Goal: Find specific page/section: Find specific page/section

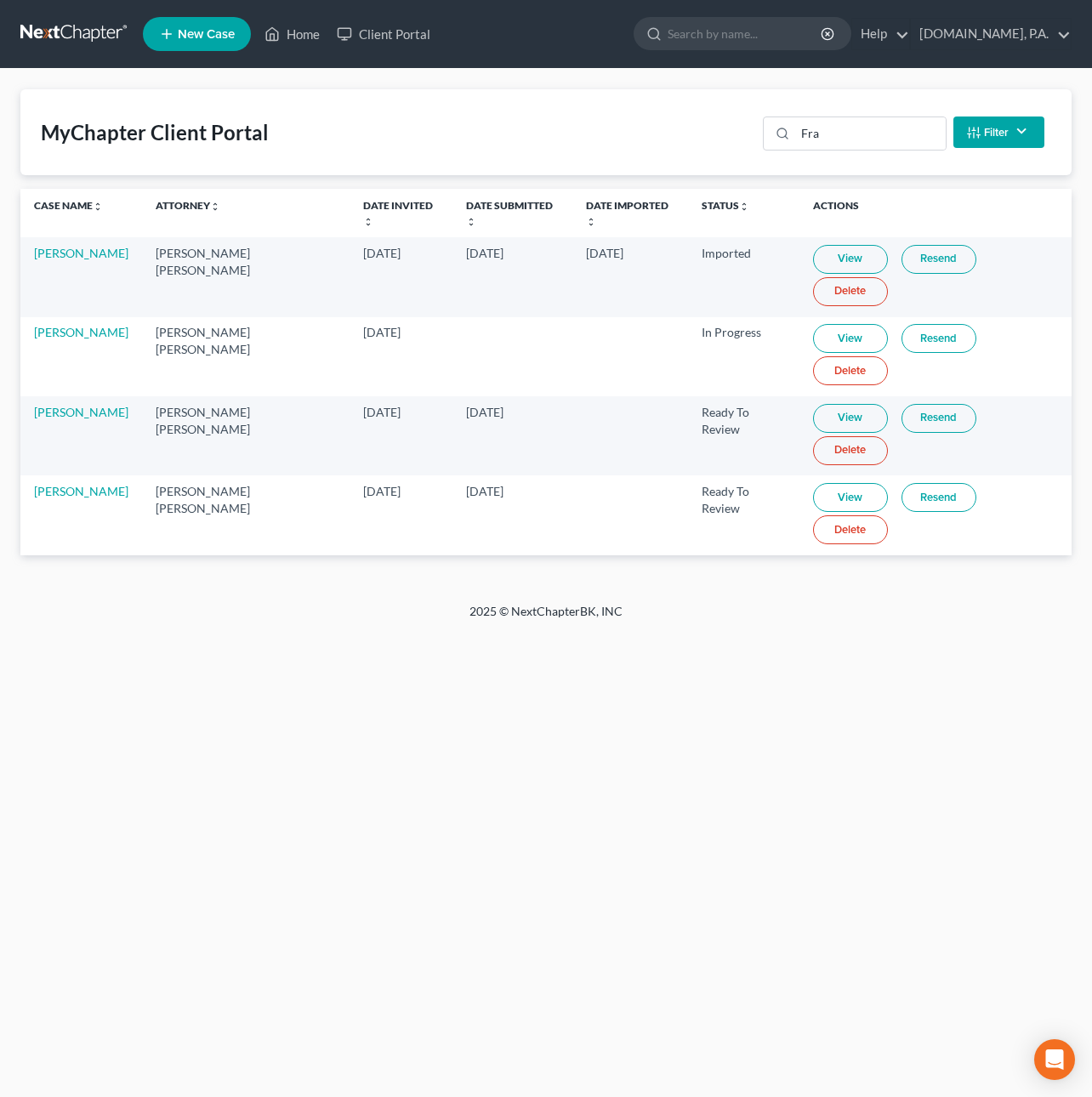
click at [67, 25] on link at bounding box center [74, 33] width 109 height 30
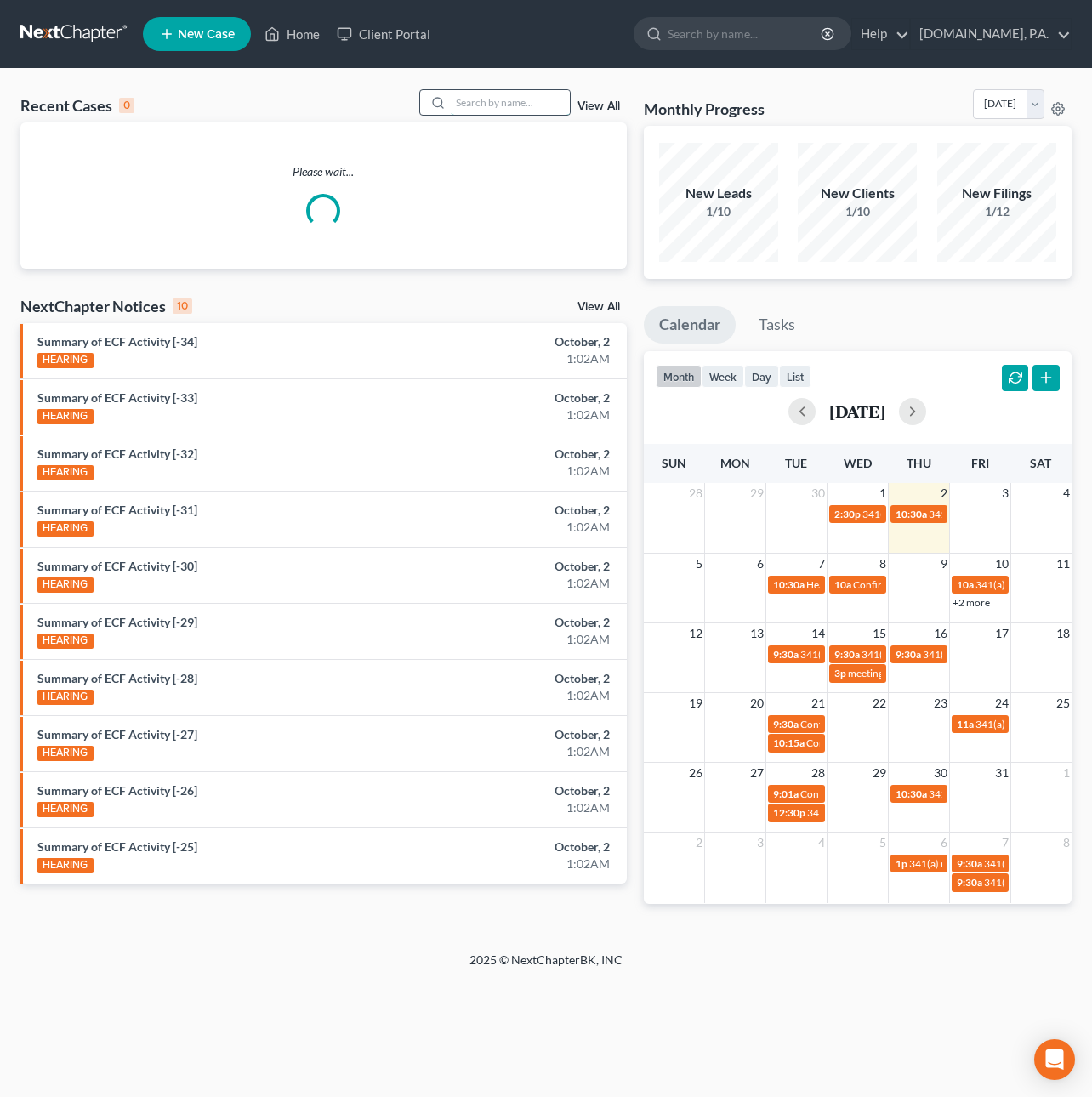
click at [461, 108] on input "search" at bounding box center [510, 102] width 119 height 24
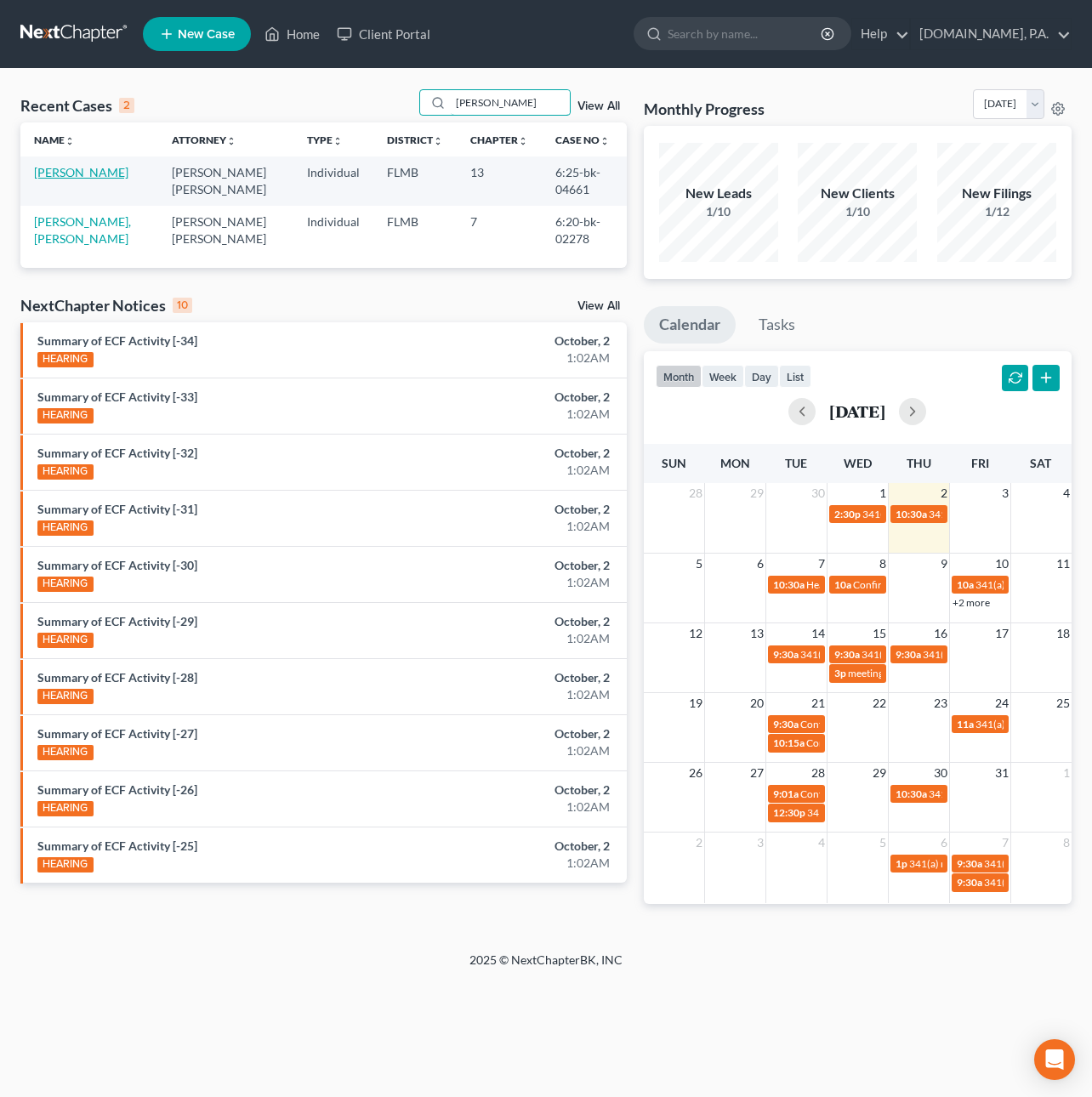
type input "[PERSON_NAME]"
click at [81, 173] on link "[PERSON_NAME]" at bounding box center [81, 172] width 95 height 15
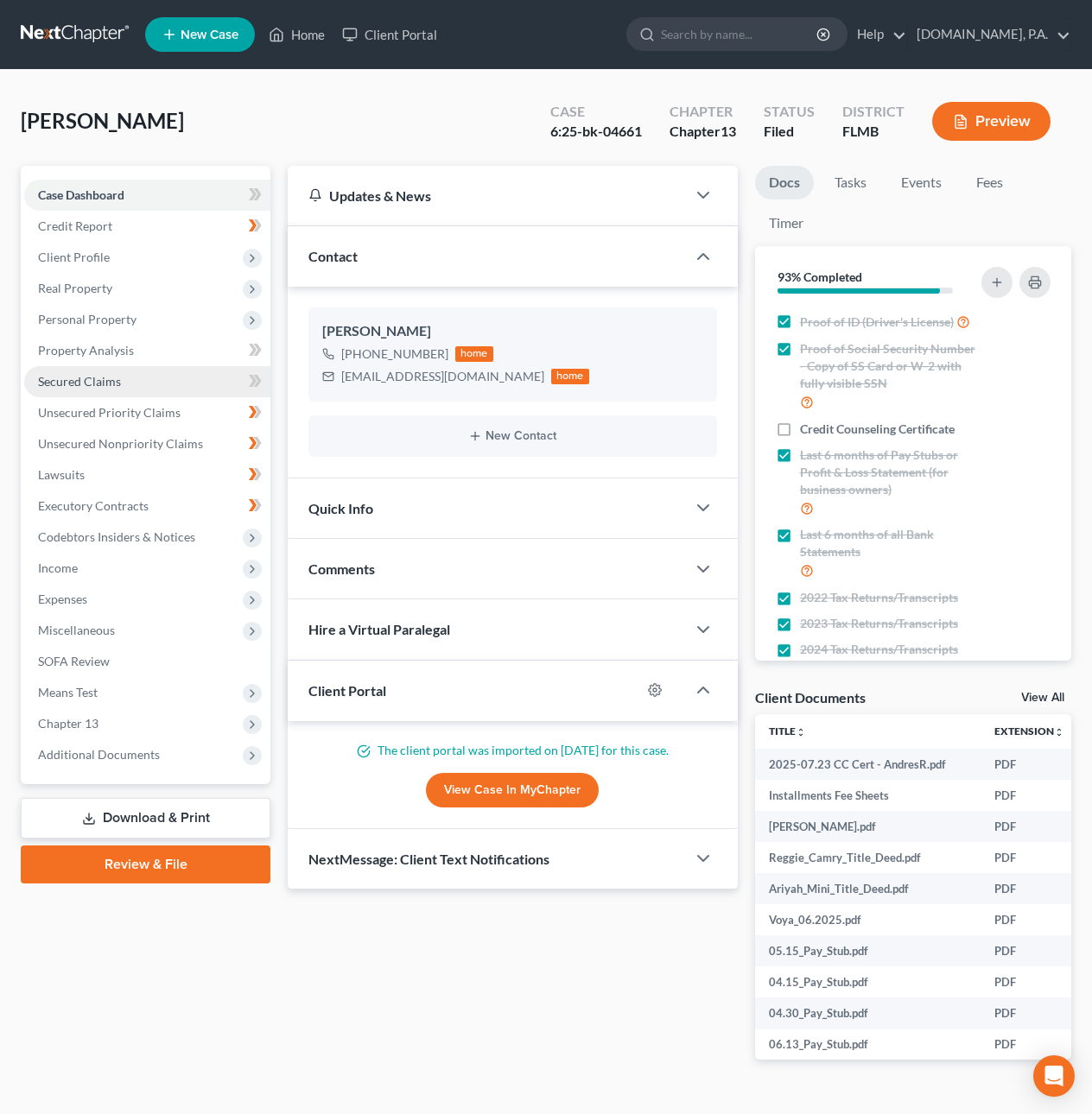
click at [121, 379] on link "Secured Claims" at bounding box center [147, 381] width 246 height 31
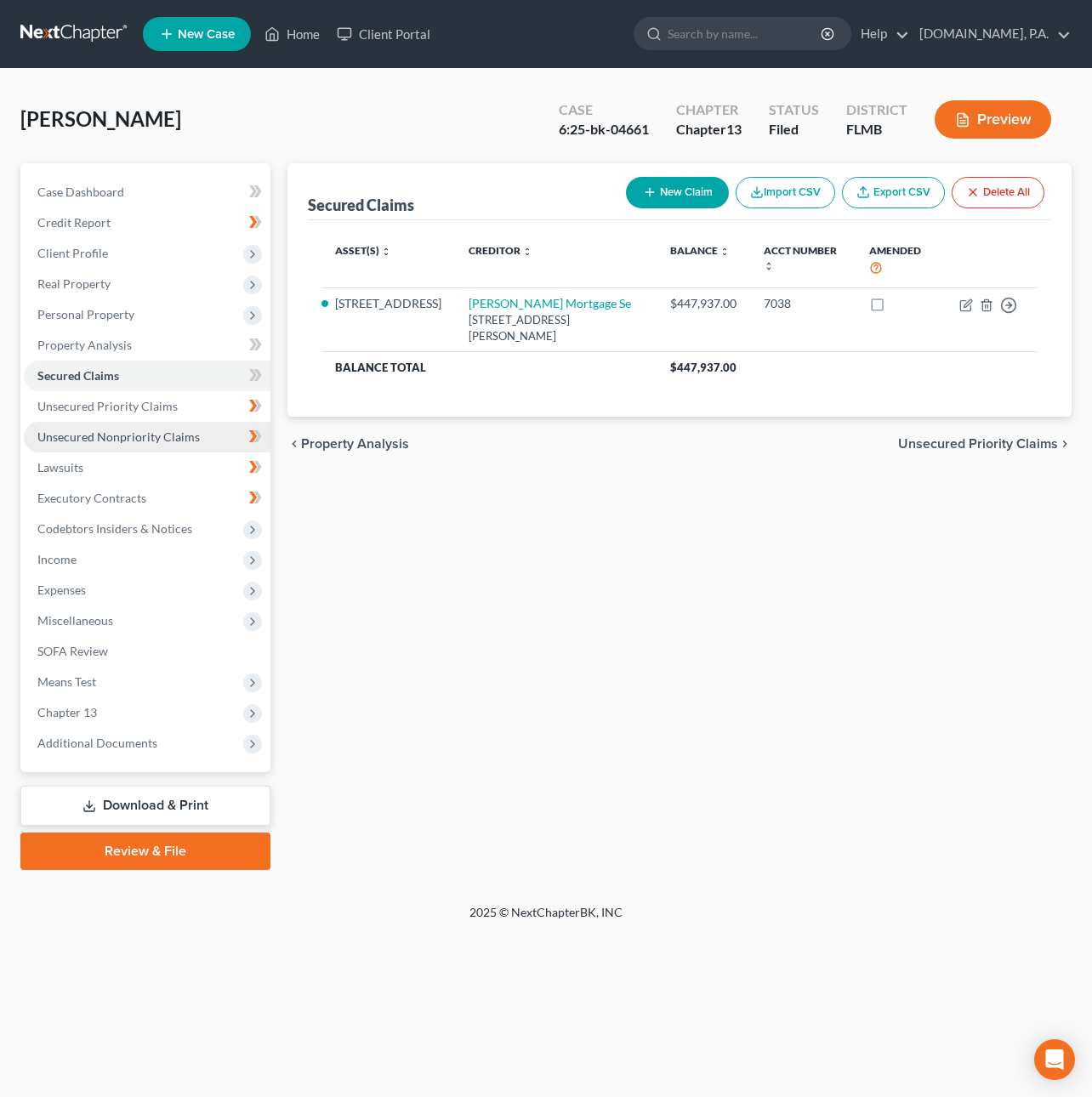
click at [138, 442] on span "Unsecured Nonpriority Claims" at bounding box center [118, 436] width 162 height 15
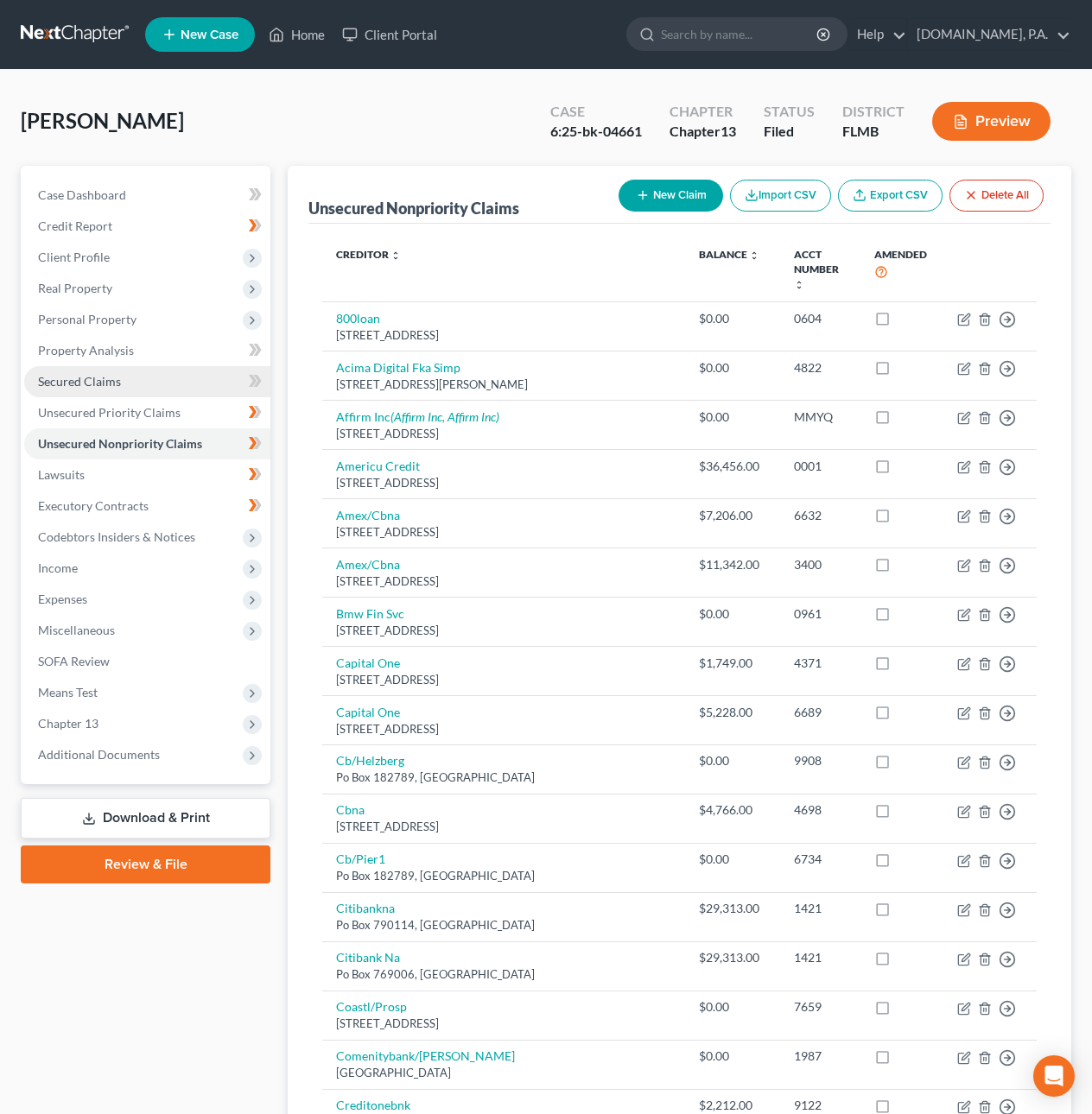
click at [109, 379] on span "Secured Claims" at bounding box center [79, 381] width 83 height 15
